Goal: Task Accomplishment & Management: Use online tool/utility

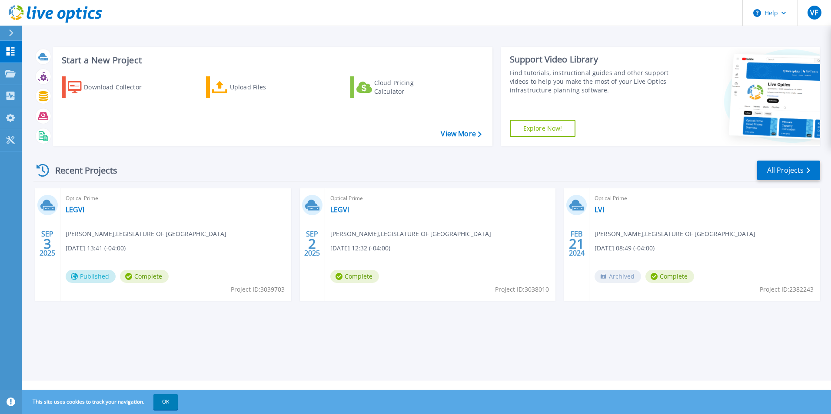
click at [139, 238] on span "[PERSON_NAME] , LEGISLATURE OF [GEOGRAPHIC_DATA]" at bounding box center [146, 234] width 161 height 10
click at [51, 209] on icon at bounding box center [48, 209] width 11 height 4
click at [72, 210] on link "LEGVI" at bounding box center [75, 209] width 19 height 9
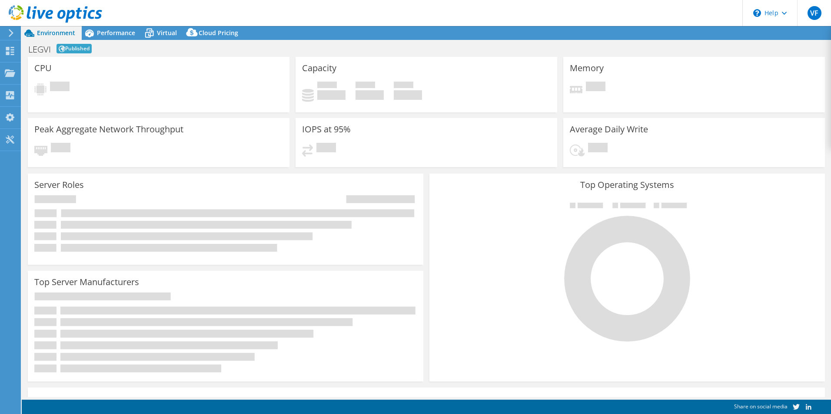
select select "USD"
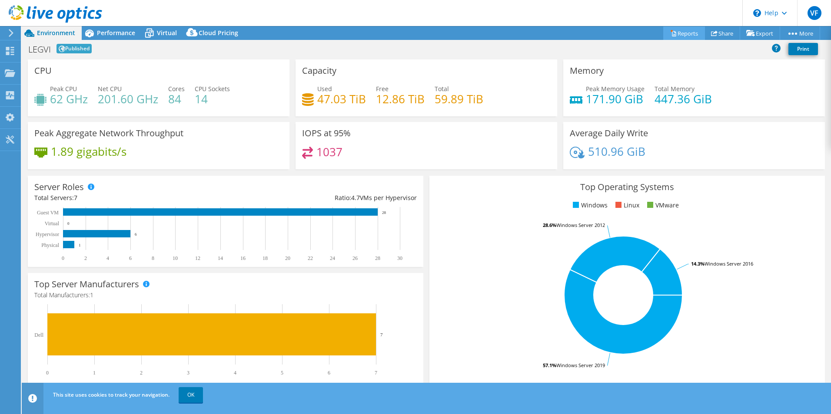
click at [677, 33] on link "Reports" at bounding box center [684, 33] width 42 height 13
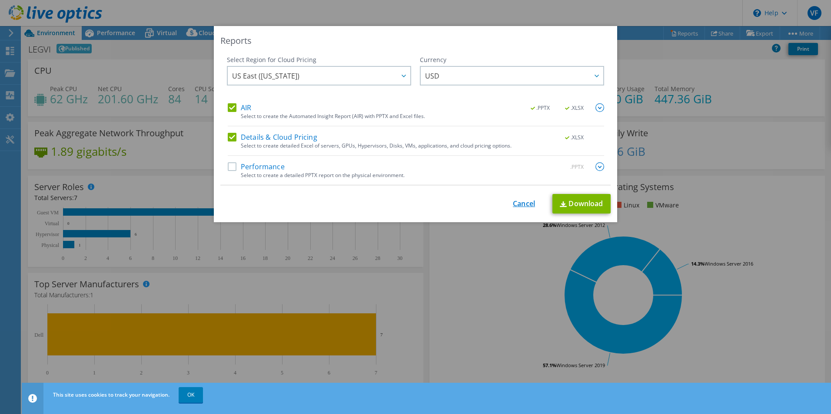
click at [514, 205] on link "Cancel" at bounding box center [524, 204] width 22 height 8
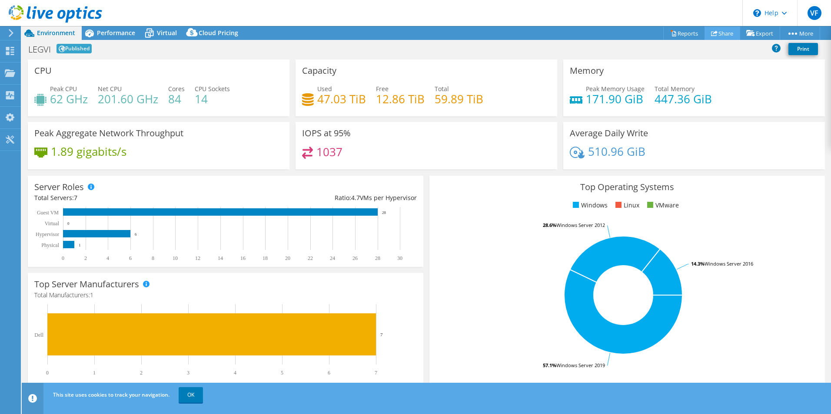
click at [718, 33] on link "Share" at bounding box center [722, 33] width 36 height 13
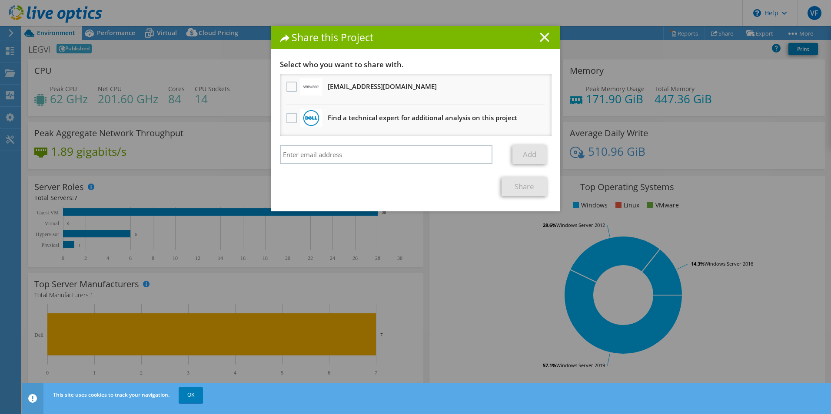
click at [540, 37] on line at bounding box center [544, 37] width 9 height 9
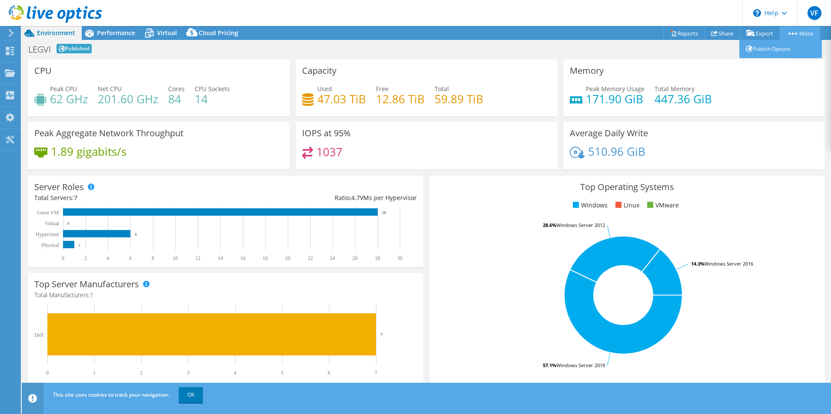
click at [795, 33] on link "More" at bounding box center [799, 33] width 40 height 13
click at [771, 50] on link "Publish Options" at bounding box center [780, 49] width 83 height 18
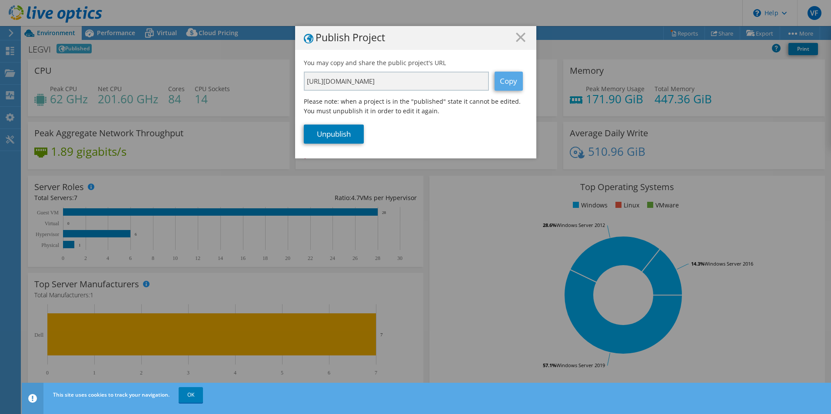
click at [504, 82] on link "Copy" at bounding box center [508, 81] width 28 height 19
click at [518, 36] on line at bounding box center [520, 37] width 9 height 9
